Goal: Use online tool/utility: Utilize a website feature to perform a specific function

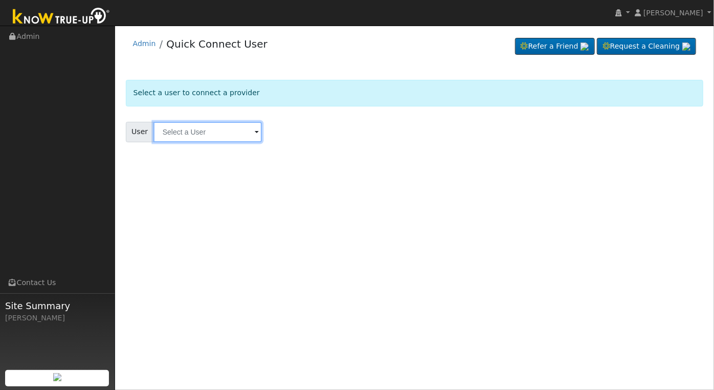
click at [230, 126] on input "text" at bounding box center [207, 132] width 108 height 20
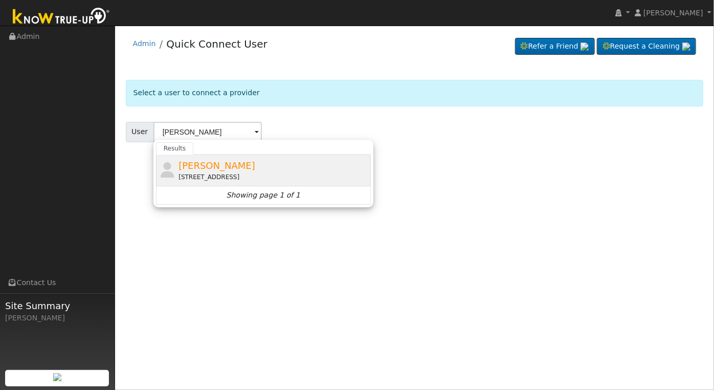
click at [233, 160] on span "[PERSON_NAME]" at bounding box center [216, 165] width 77 height 11
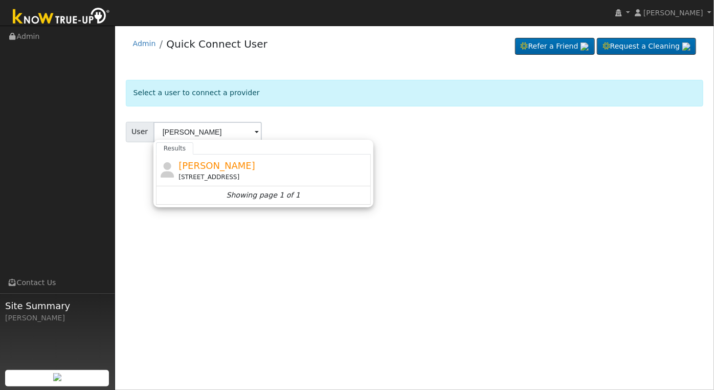
type input "[PERSON_NAME]"
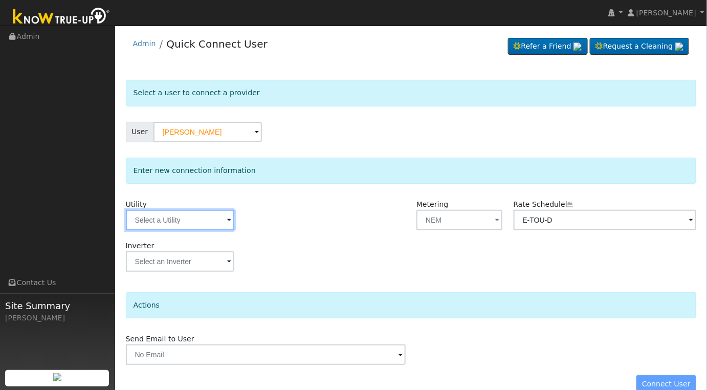
click at [221, 219] on input "text" at bounding box center [180, 220] width 108 height 20
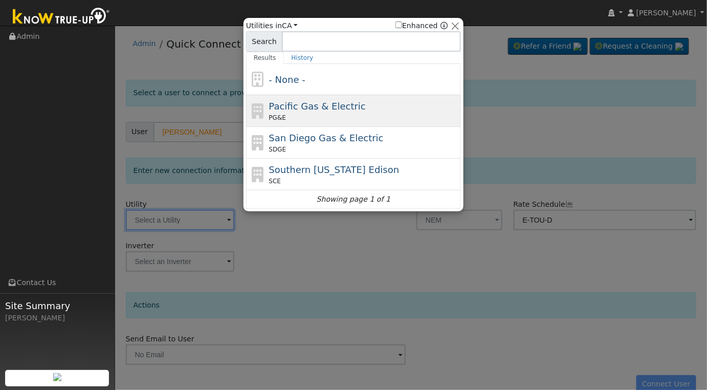
click at [347, 117] on div "PG&E" at bounding box center [364, 117] width 190 height 9
type input "PG&E"
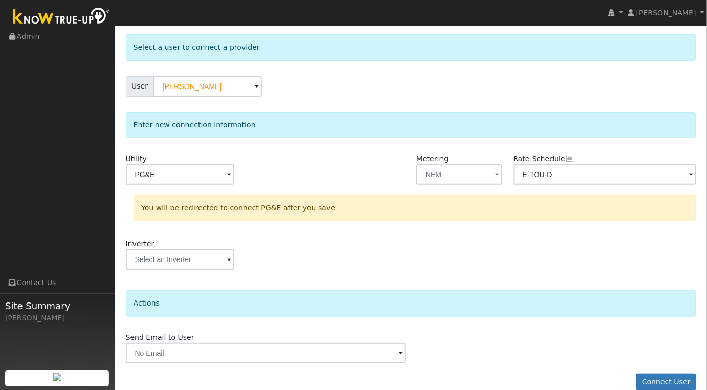
scroll to position [60, 0]
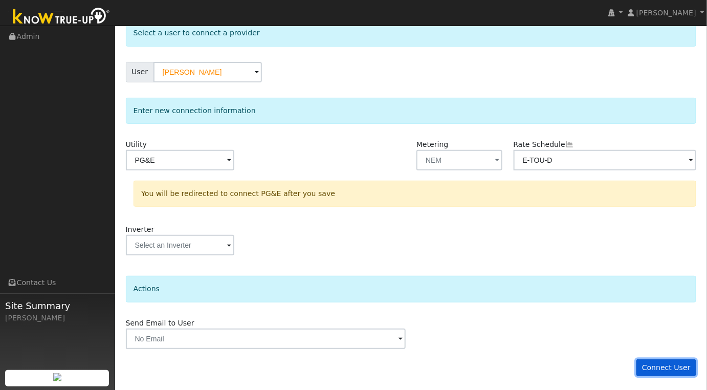
click at [660, 362] on button "Connect User" at bounding box center [666, 367] width 60 height 17
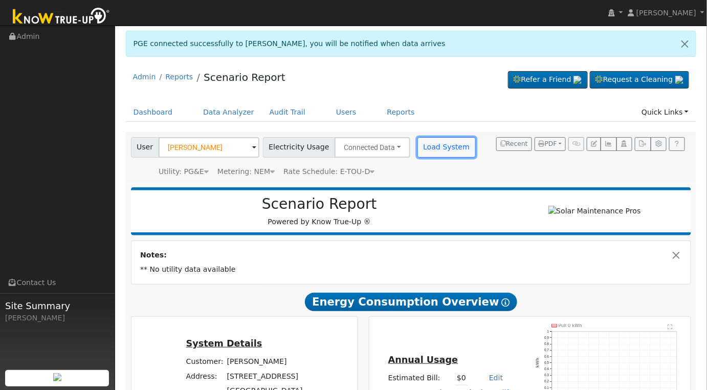
click at [432, 147] on button "Load System" at bounding box center [446, 147] width 58 height 20
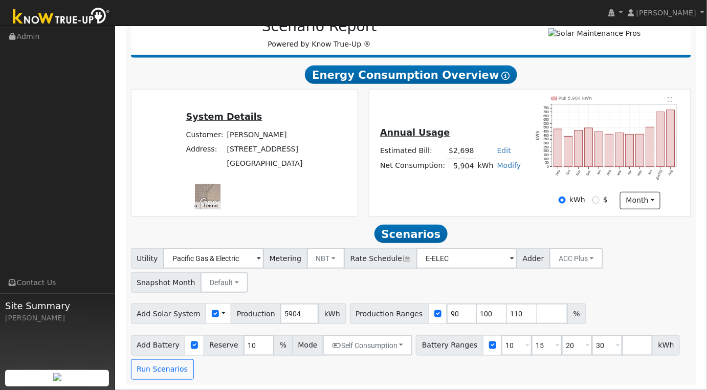
scroll to position [11, 0]
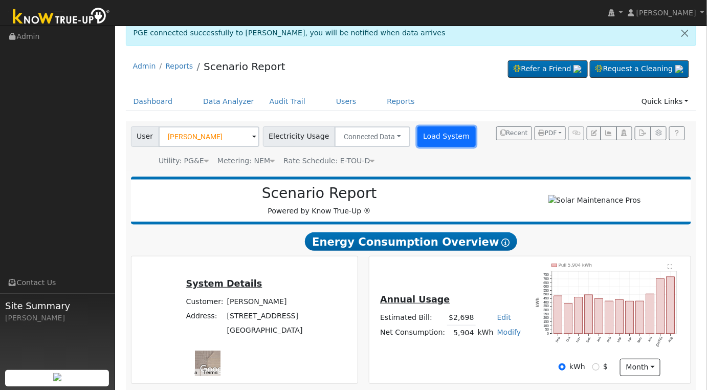
click at [434, 128] on button "Load System" at bounding box center [446, 136] width 58 height 20
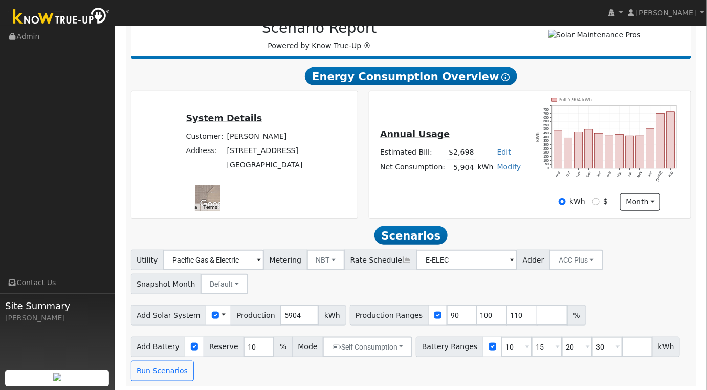
scroll to position [181, 0]
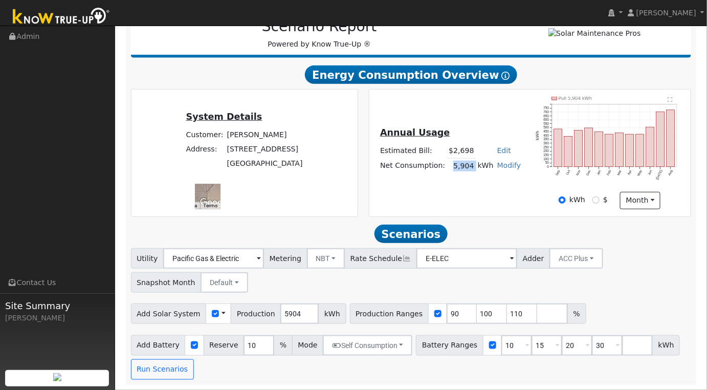
drag, startPoint x: 452, startPoint y: 166, endPoint x: 473, endPoint y: 166, distance: 21.0
click at [473, 166] on tr "Net Consumption: 5,904 kWh Modify Add Consumption Add Electric Vehicle Add Cons…" at bounding box center [450, 166] width 144 height 15
click at [478, 190] on div "Annual Usage Estimated Bill: $2,698 Edit Estimated Bill $ Annual Net Consumptio…" at bounding box center [530, 153] width 318 height 112
click at [448, 319] on input "90" at bounding box center [461, 313] width 31 height 20
type input "100"
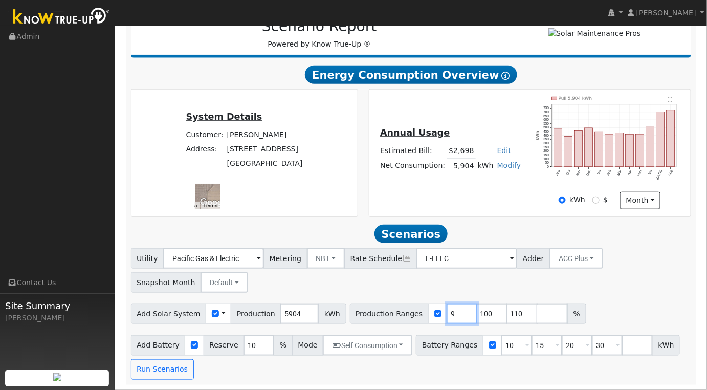
type input "110"
type input "100"
click at [291, 312] on input "5904" at bounding box center [299, 313] width 38 height 20
type input "5"
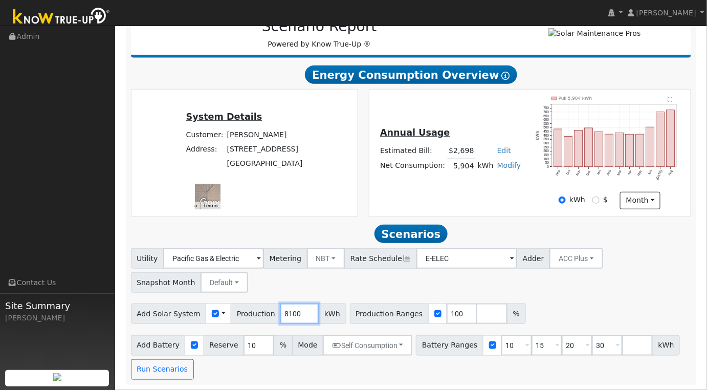
type input "8100"
click at [501, 349] on input "10" at bounding box center [516, 345] width 31 height 20
type input "15"
type input "20"
type input "30"
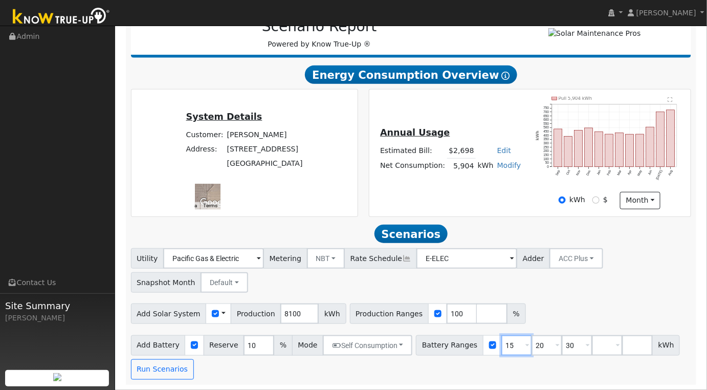
scroll to position [156, 0]
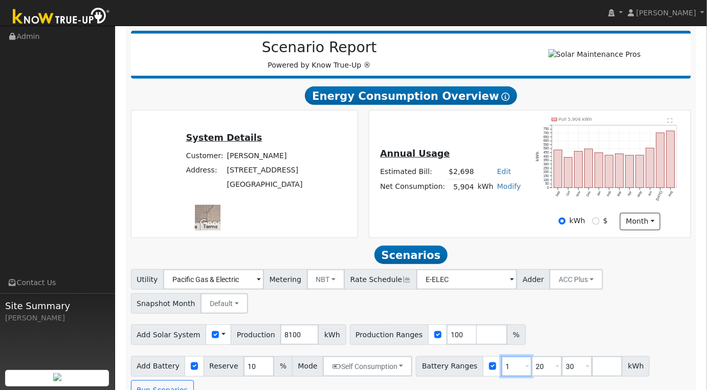
type input "20"
type input "30"
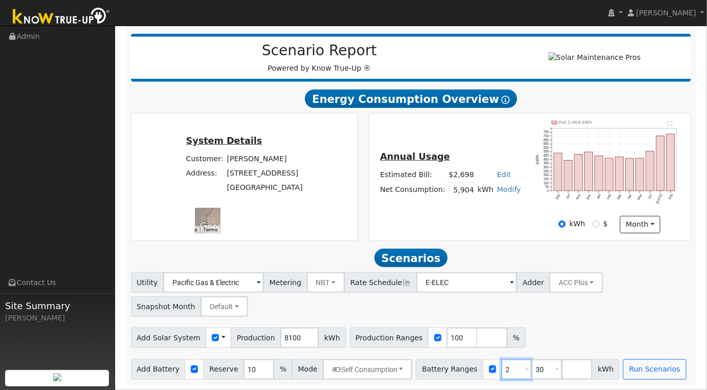
type input "30"
type input "3"
type input "10"
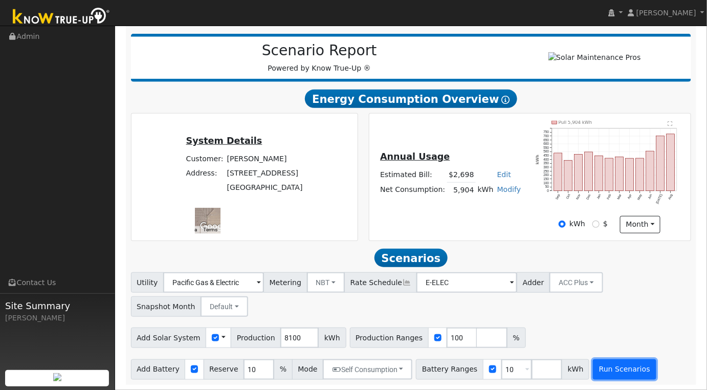
click at [609, 368] on button "Run Scenarios" at bounding box center [624, 369] width 63 height 20
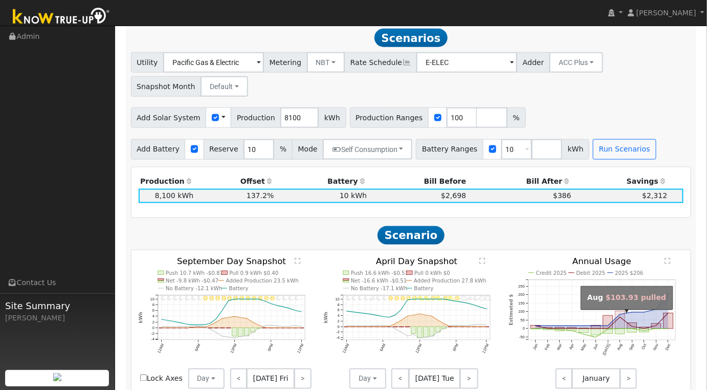
scroll to position [374, 0]
